Goal: Information Seeking & Learning: Learn about a topic

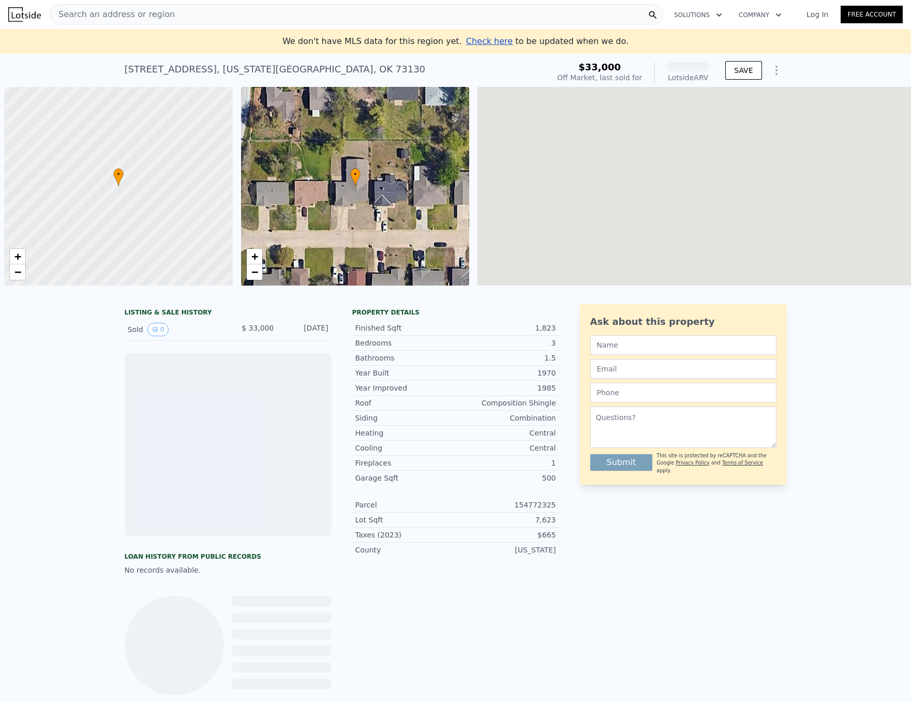
scroll to position [0, 4]
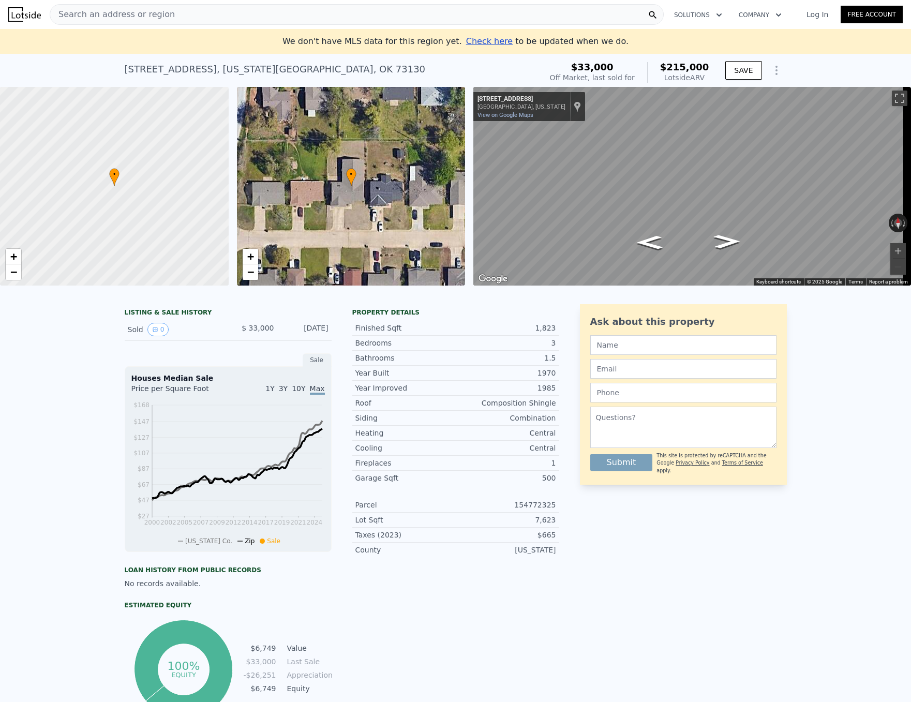
click at [357, 316] on div "Property details" at bounding box center [455, 312] width 207 height 8
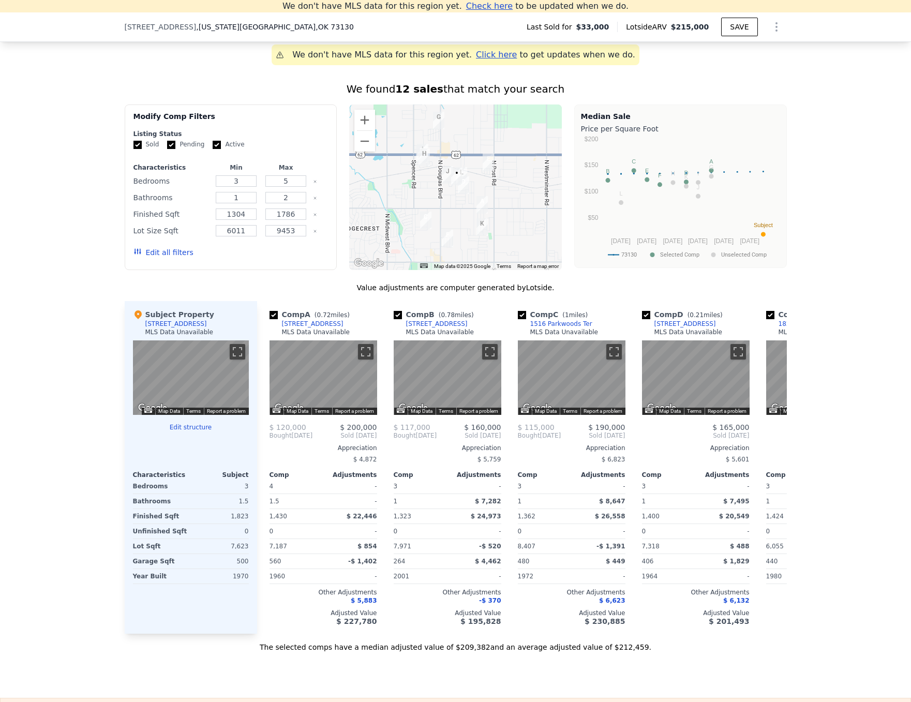
scroll to position [764, 0]
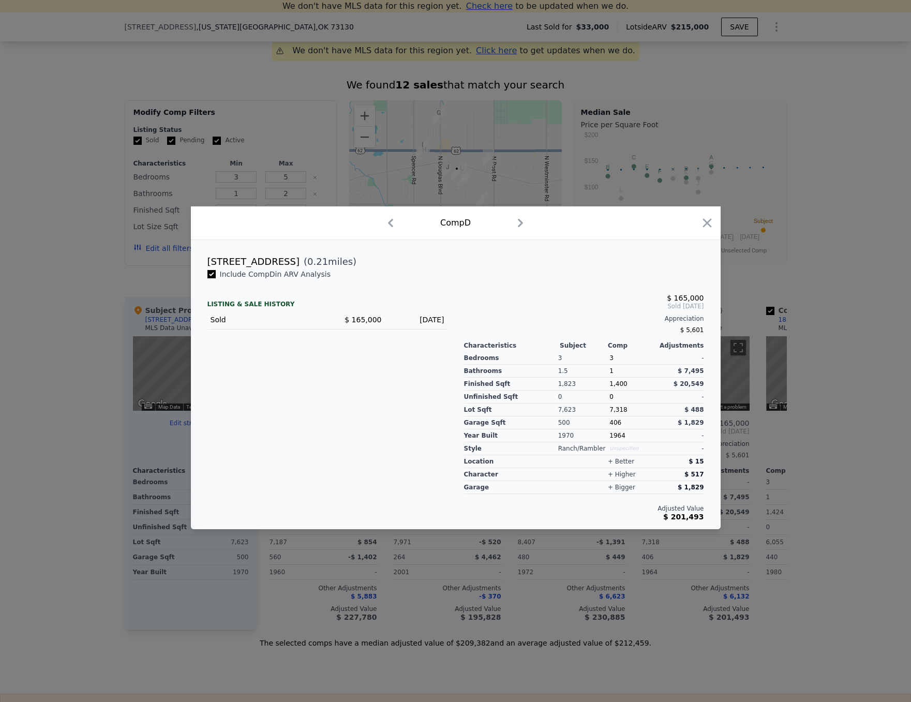
click at [395, 228] on icon "button" at bounding box center [390, 223] width 17 height 17
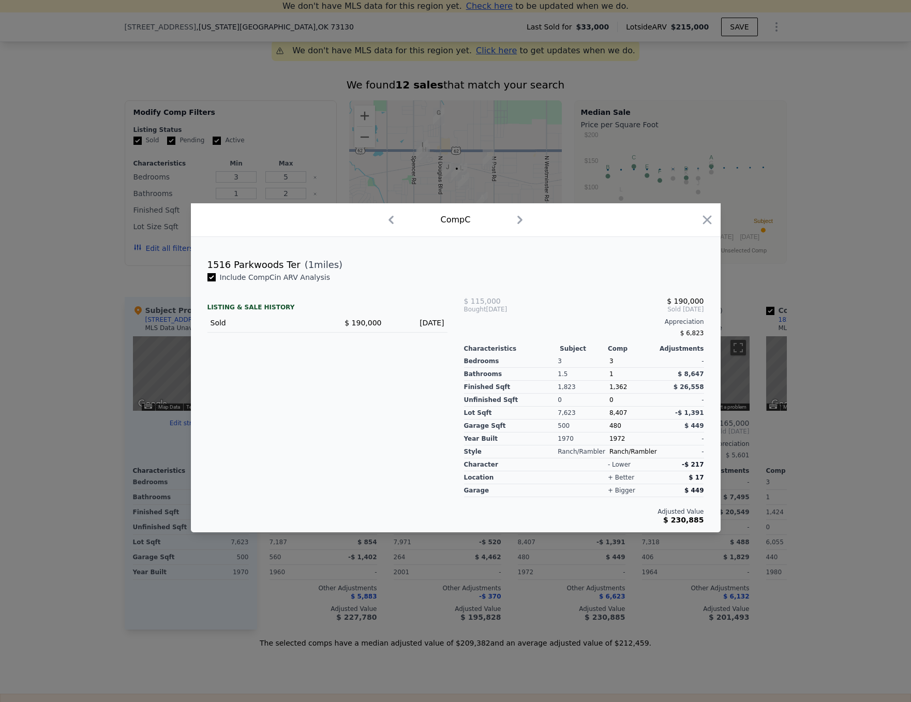
click at [513, 221] on icon "button" at bounding box center [519, 220] width 17 height 17
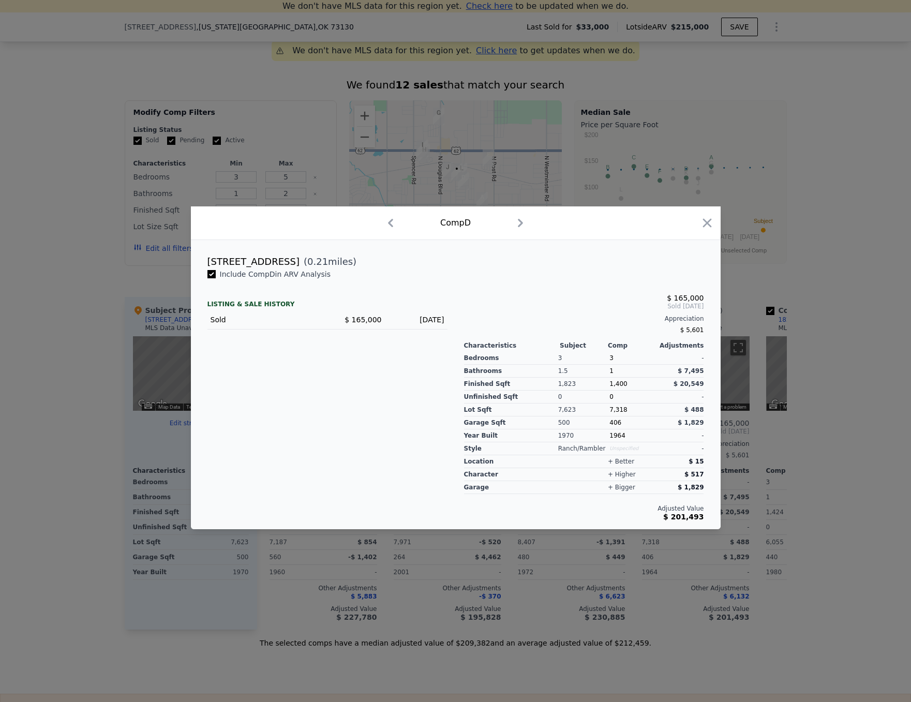
click at [513, 221] on icon "button" at bounding box center [520, 223] width 17 height 17
click at [116, 427] on div at bounding box center [455, 351] width 911 height 702
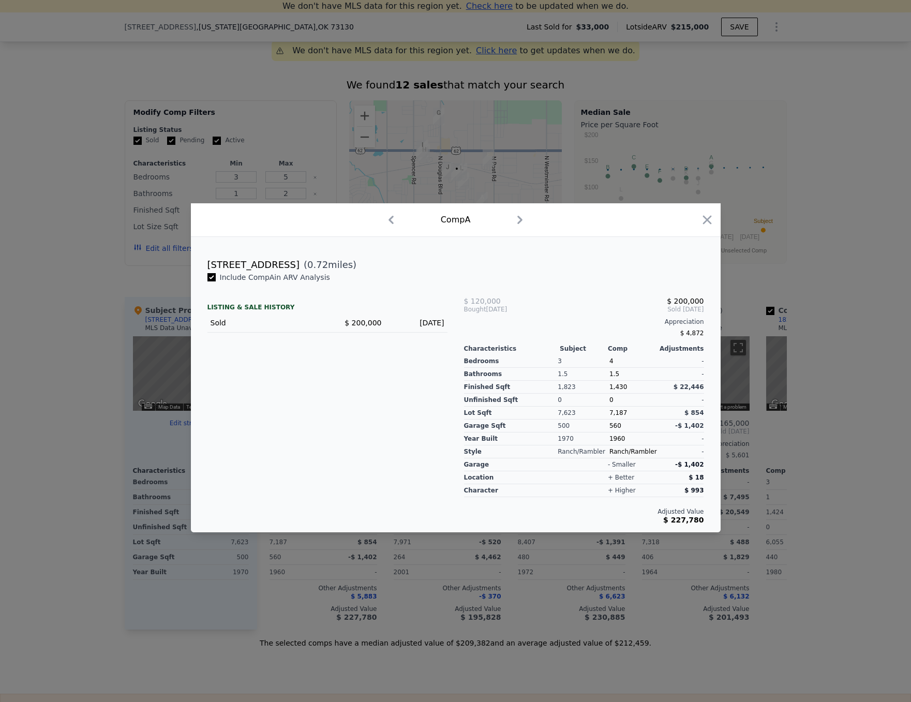
click at [816, 530] on div at bounding box center [455, 351] width 911 height 702
